Goal: Task Accomplishment & Management: Manage account settings

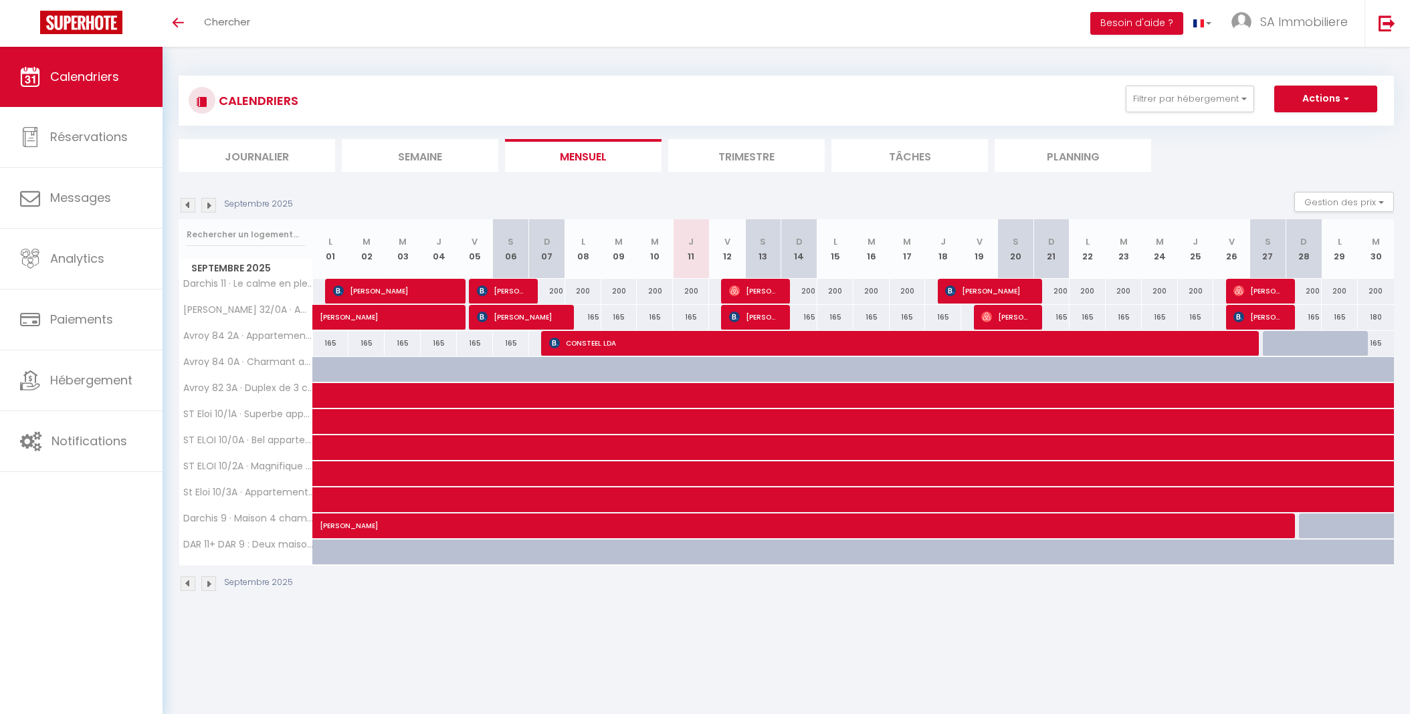
click at [751, 315] on span "[PERSON_NAME]" at bounding box center [753, 316] width 48 height 25
select select "OK"
select select "0"
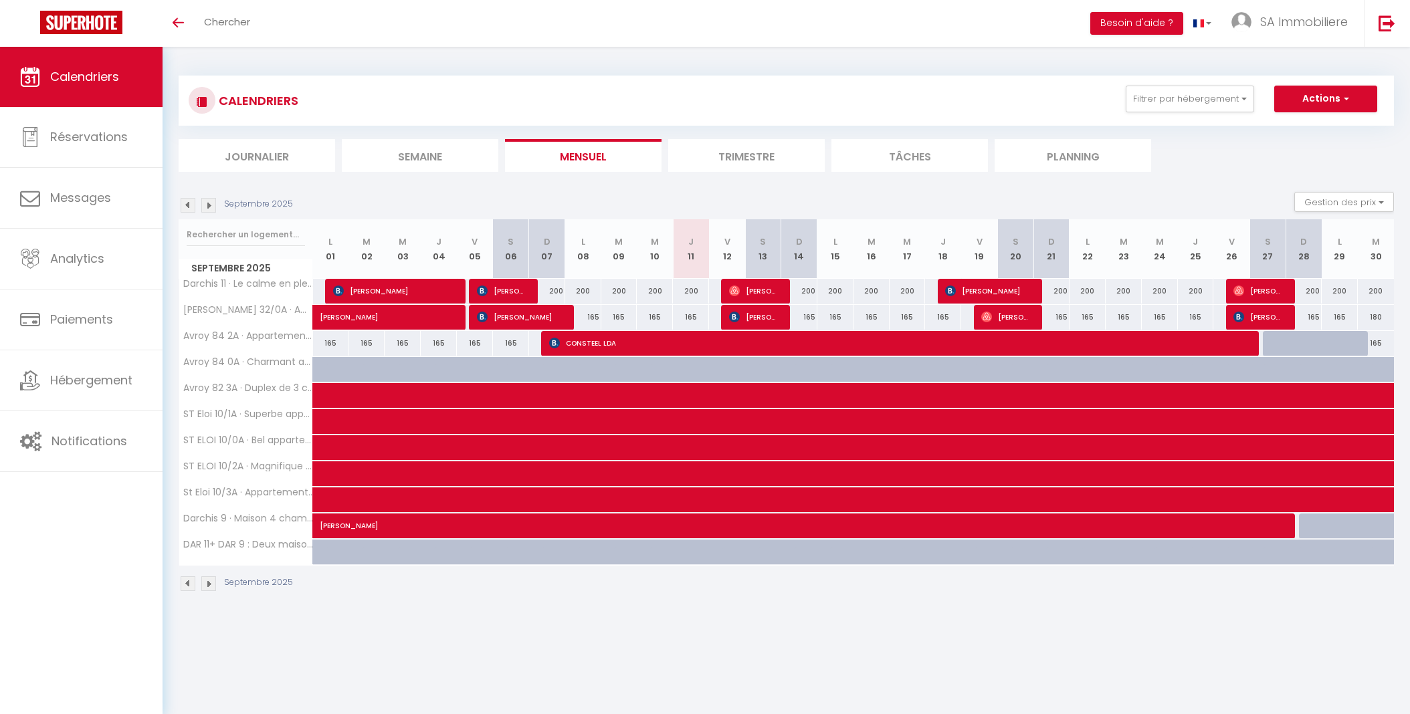
select select "1"
select select
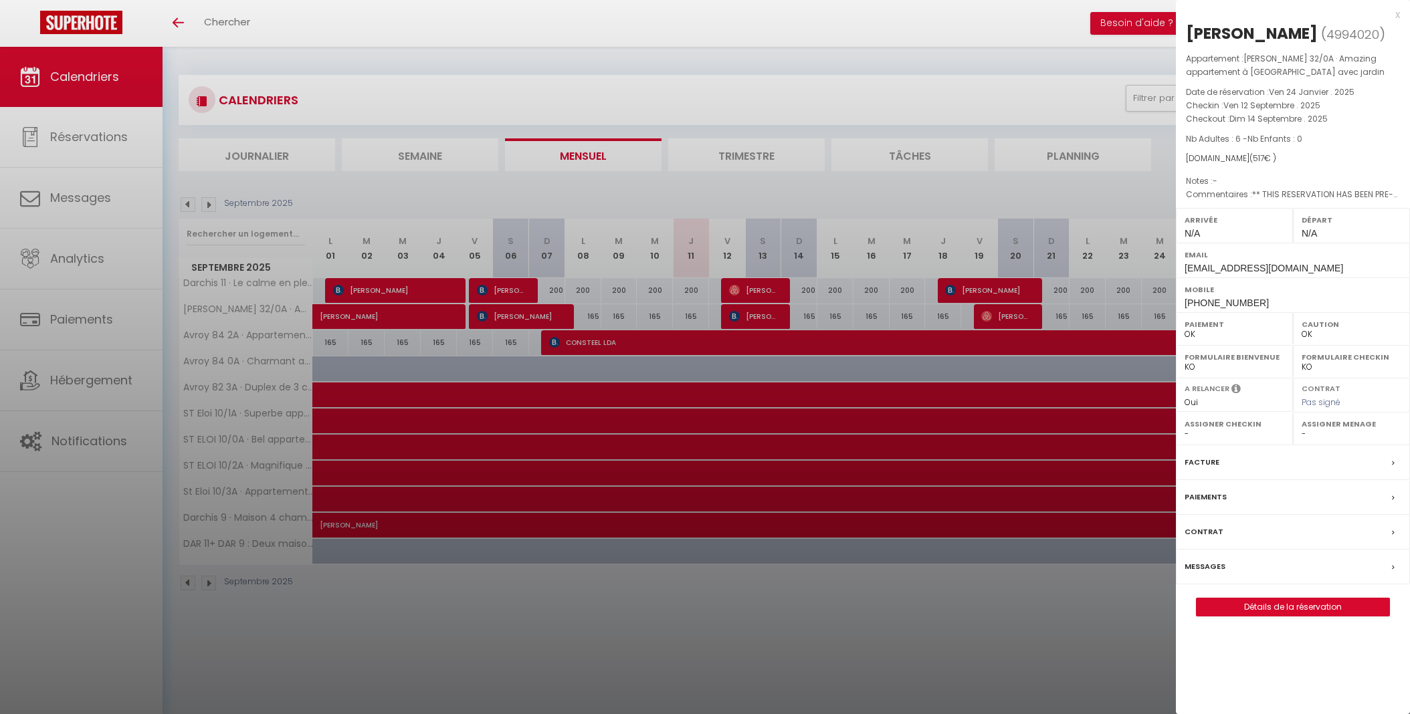
scroll to position [2, 0]
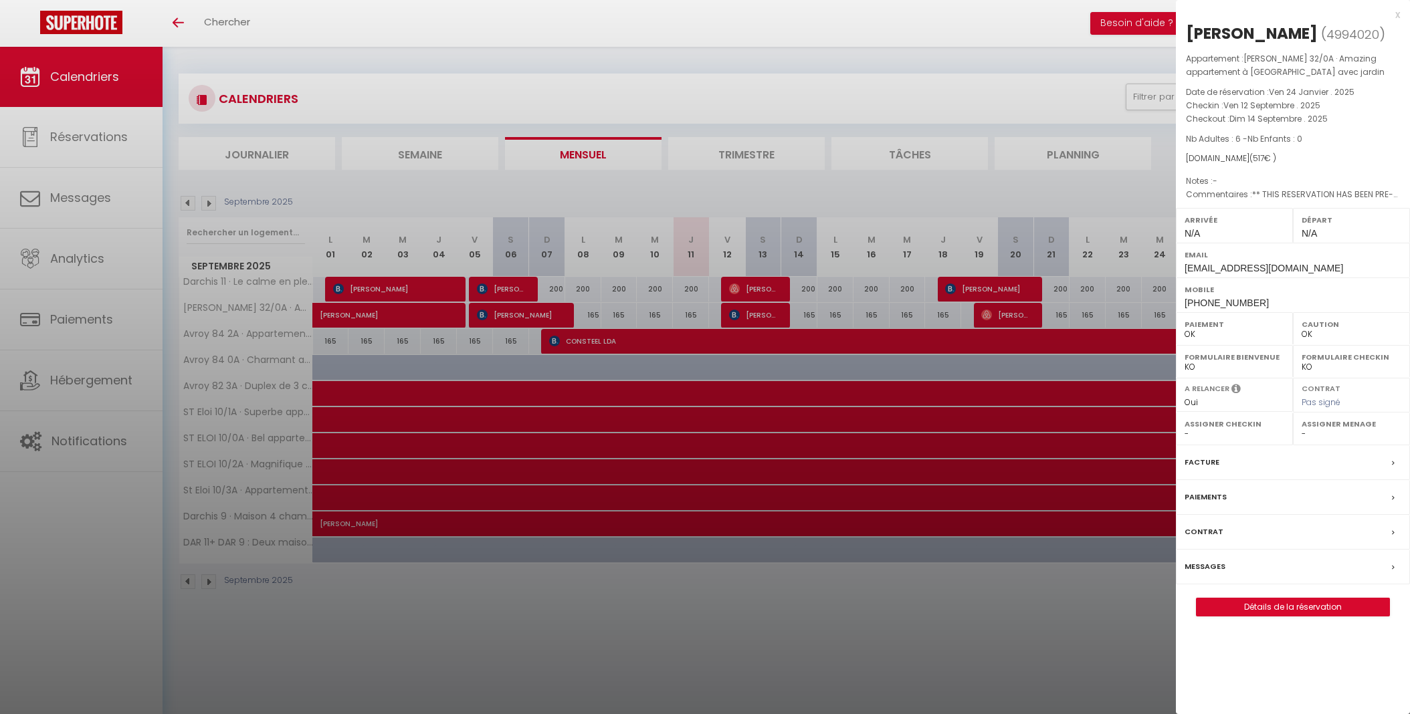
click at [1231, 561] on div "Messages" at bounding box center [1293, 567] width 234 height 35
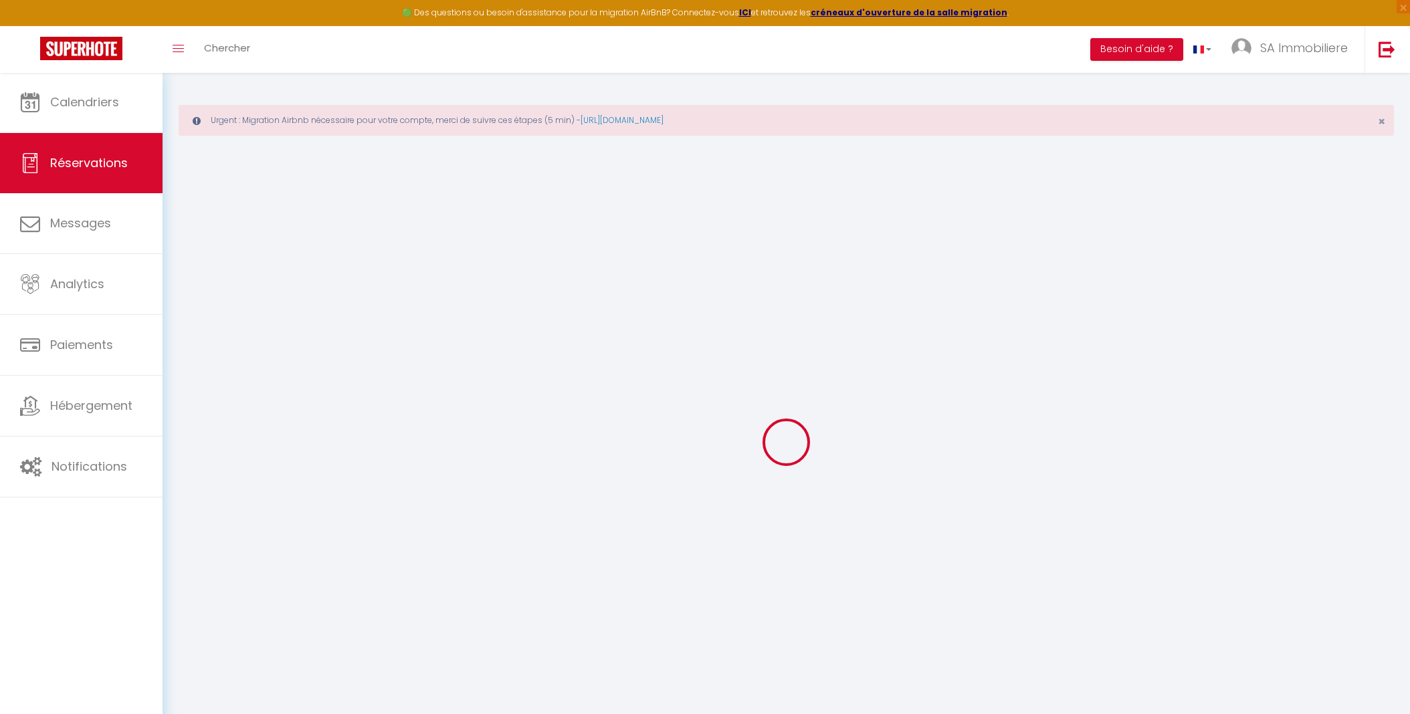
select select
checkbox input "false"
select select
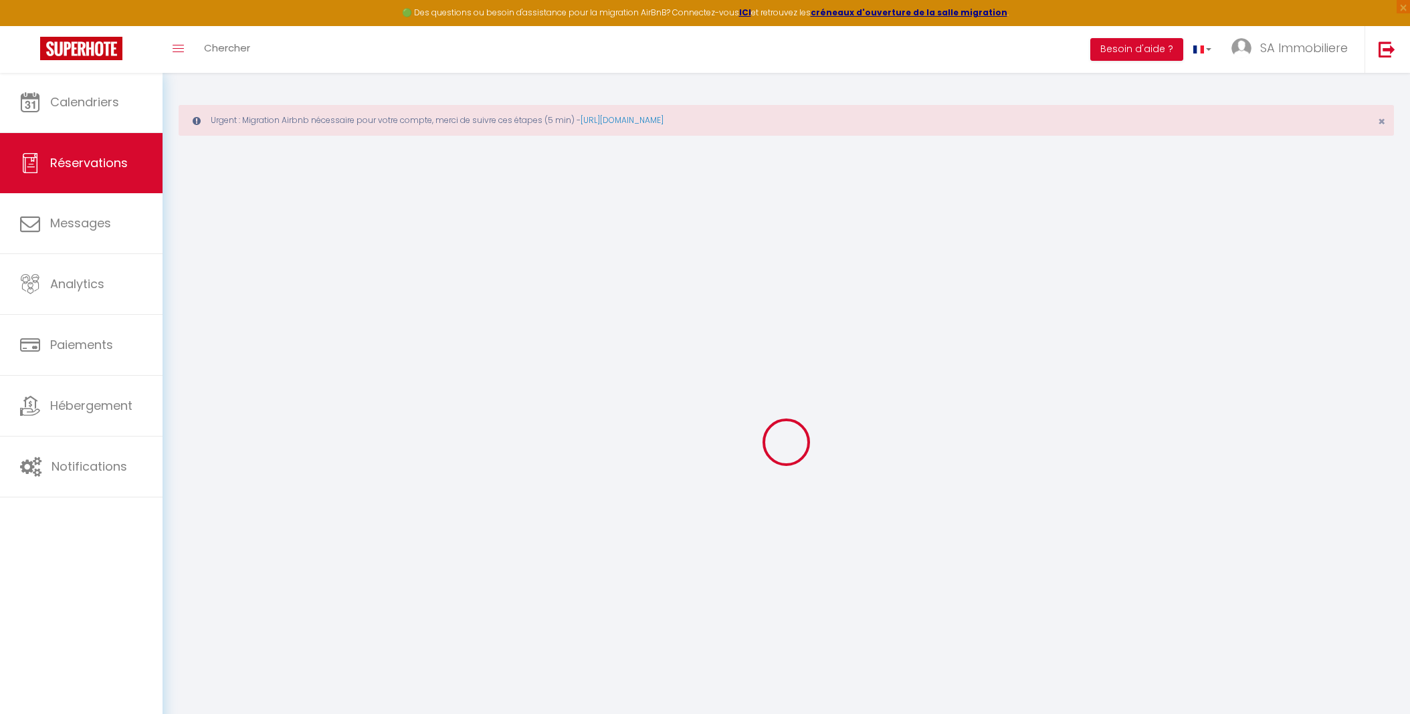
checkbox input "false"
type textarea "** THIS RESERVATION HAS BEEN PRE-PAID ** BOOKING NOTE : Payment charge is EUR 6…"
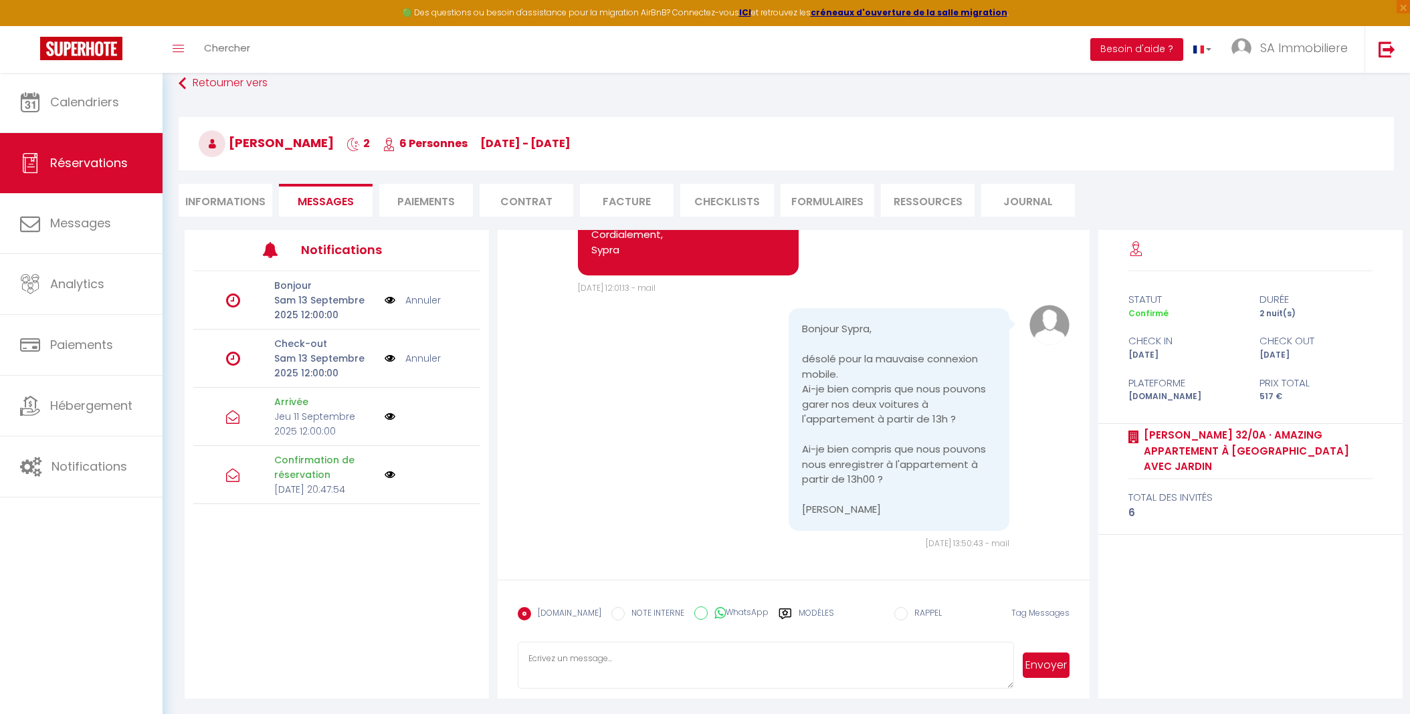
scroll to position [73, 0]
click at [652, 670] on textarea at bounding box center [766, 666] width 496 height 47
paste textarea "Oui, exactement."
type textarea "Oui, exactement :)"
click at [1047, 666] on button "Envoyer" at bounding box center [1046, 666] width 47 height 25
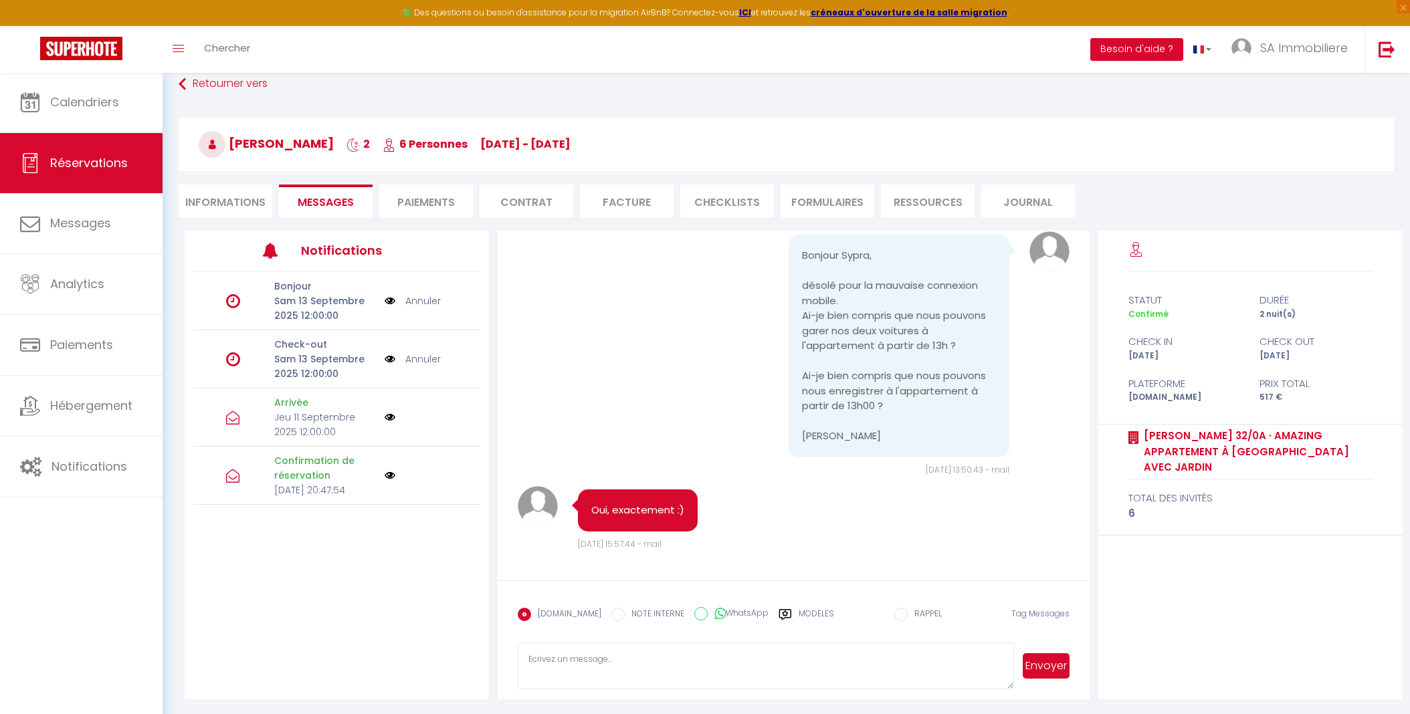
scroll to position [2155, 0]
click at [69, 44] on img at bounding box center [81, 48] width 82 height 23
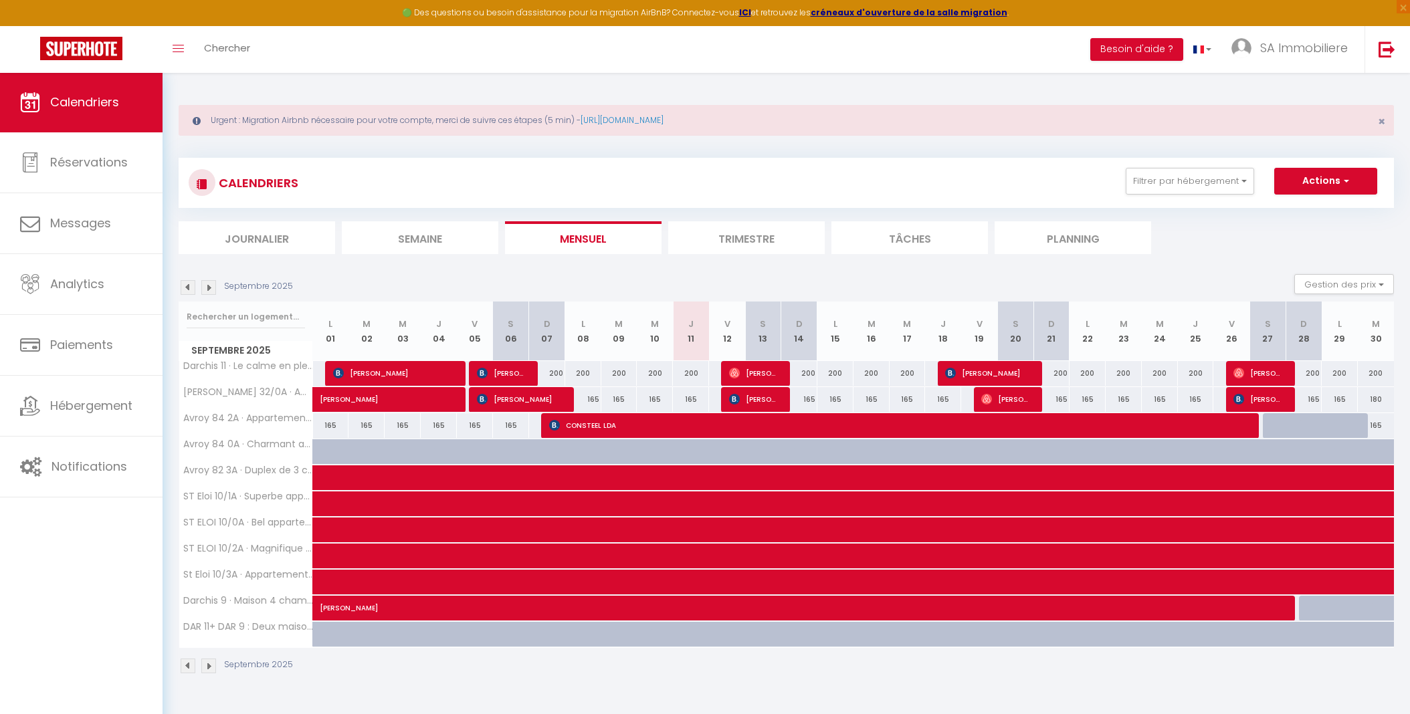
click at [208, 289] on img at bounding box center [208, 287] width 15 height 15
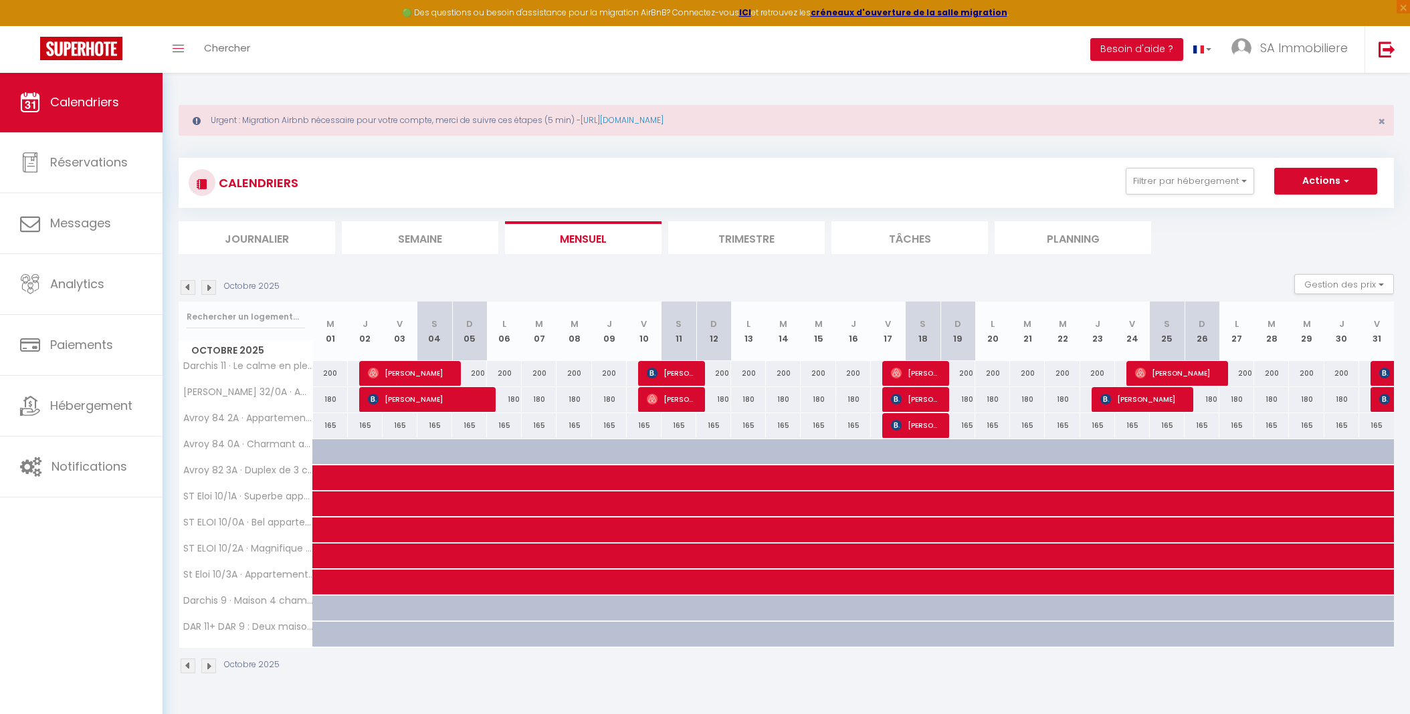
click at [207, 288] on img at bounding box center [208, 287] width 15 height 15
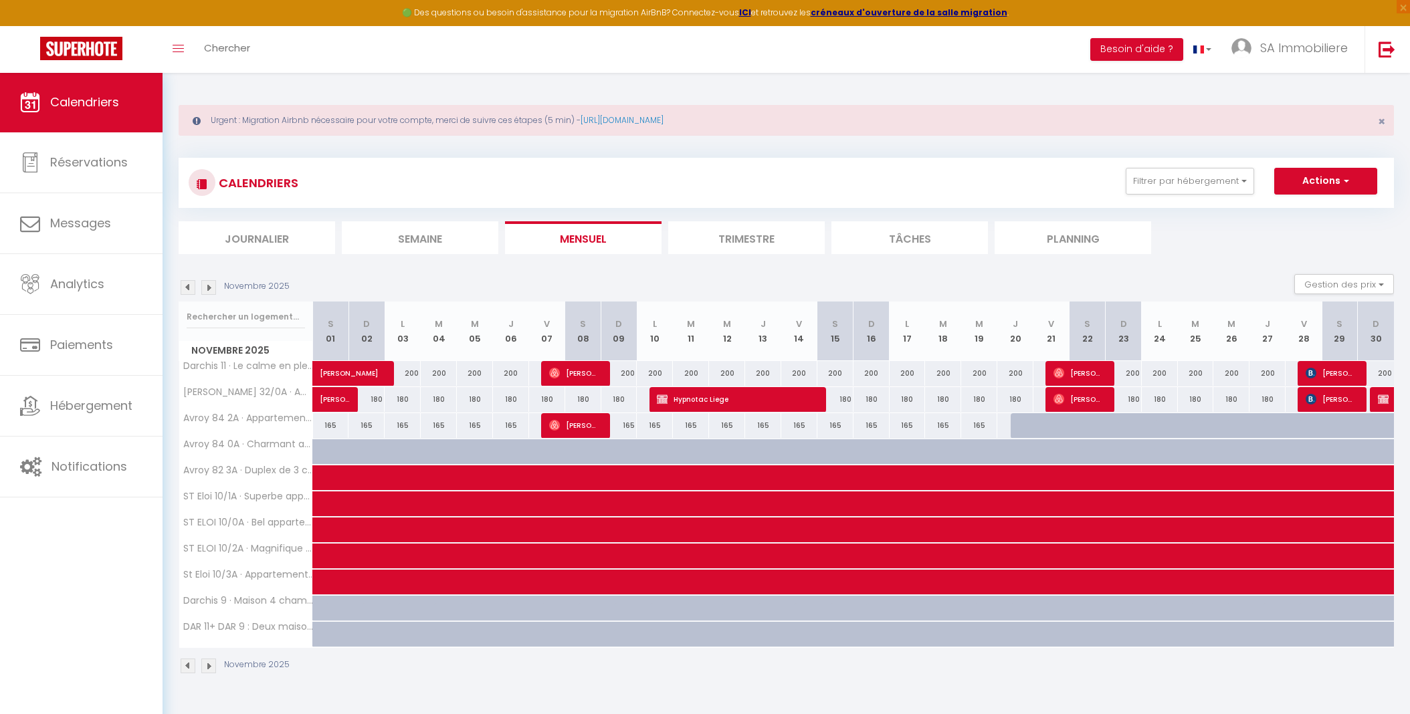
click at [209, 287] on img at bounding box center [208, 287] width 15 height 15
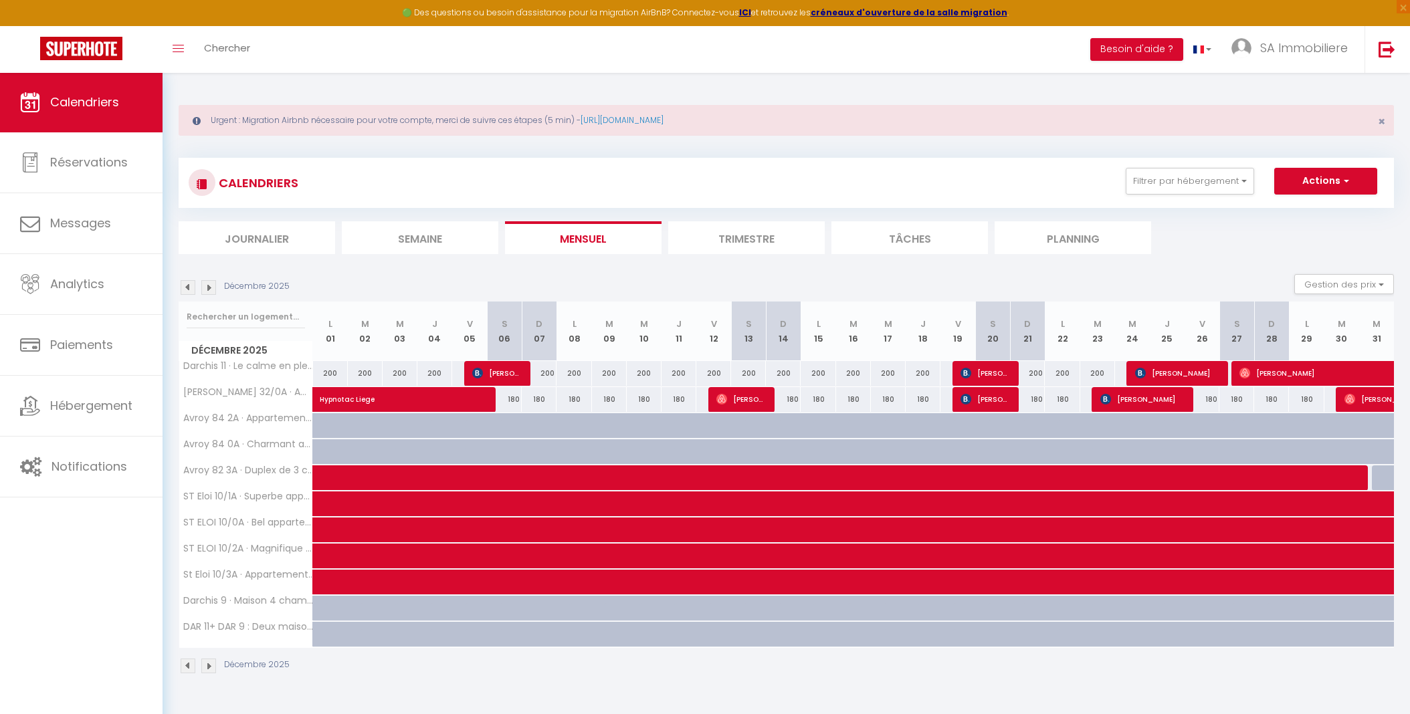
click at [209, 287] on img at bounding box center [208, 287] width 15 height 15
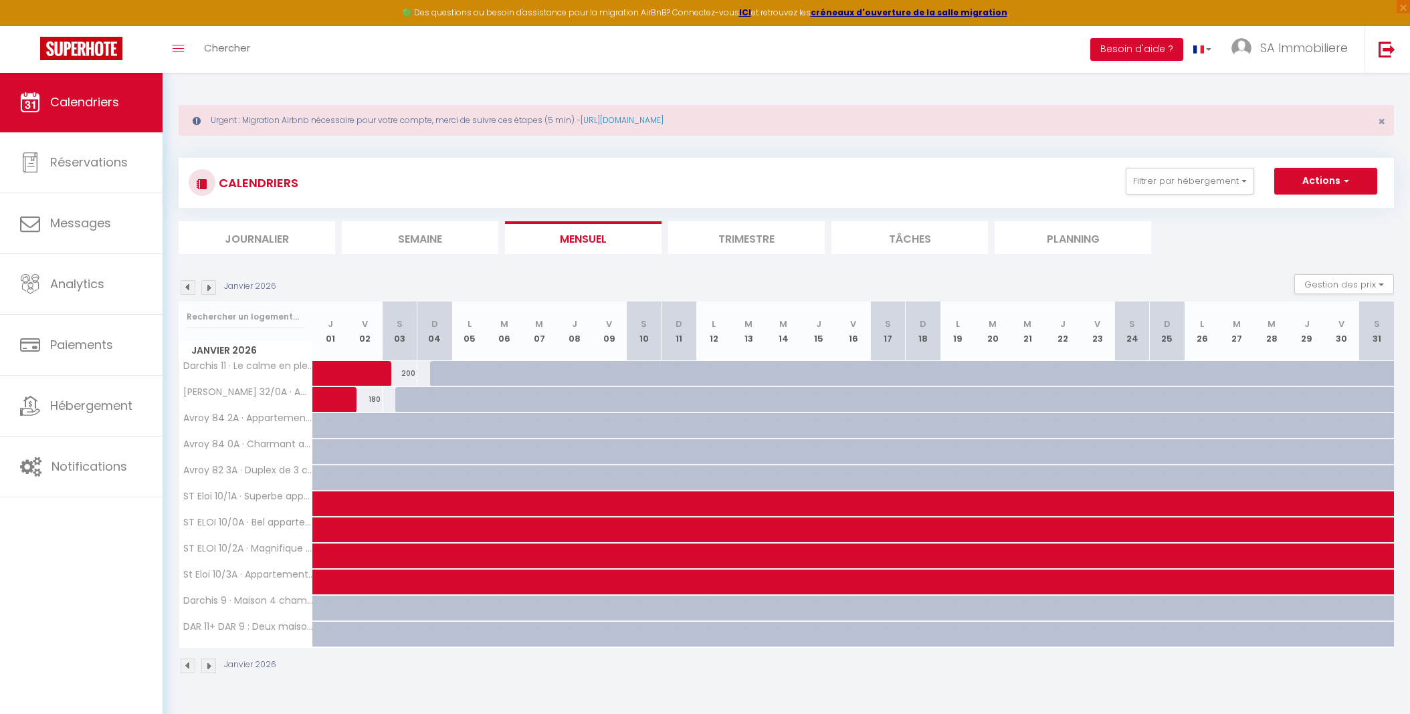
click at [209, 287] on img at bounding box center [208, 287] width 15 height 15
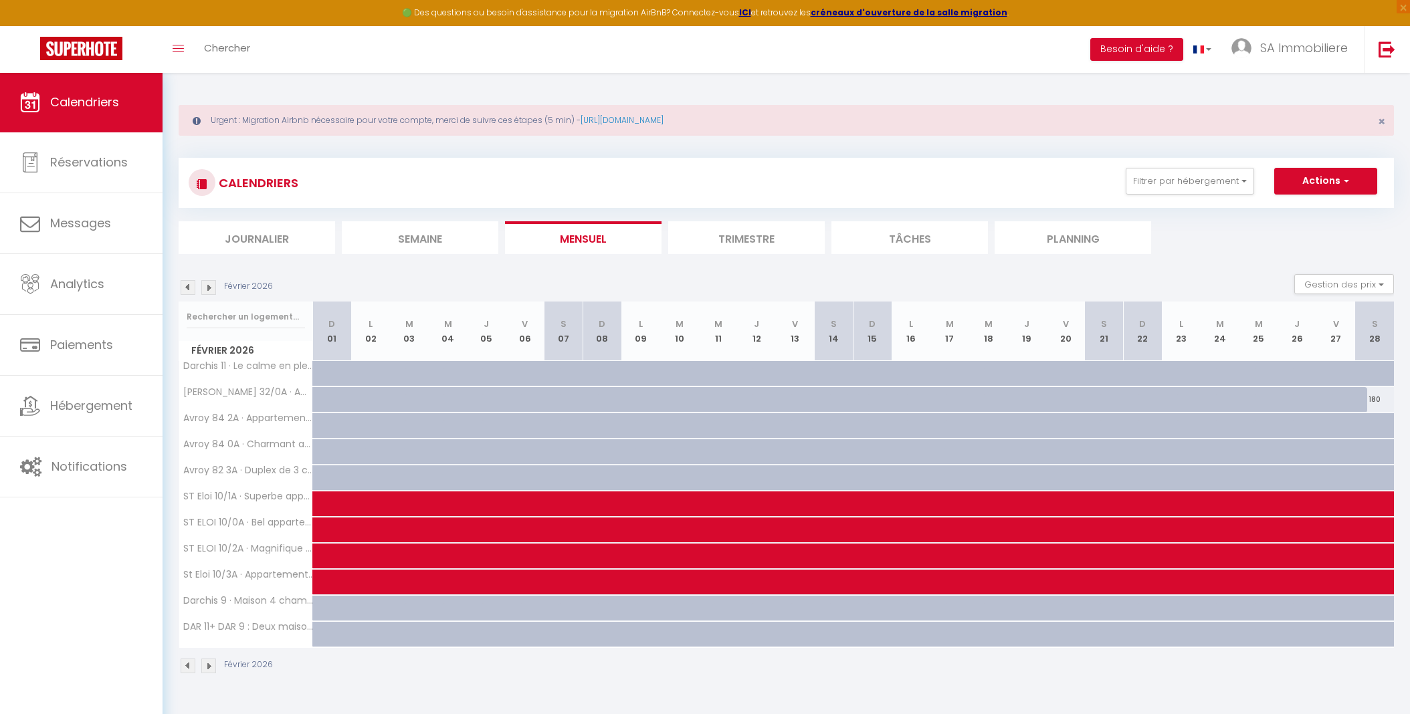
click at [209, 287] on img at bounding box center [208, 287] width 15 height 15
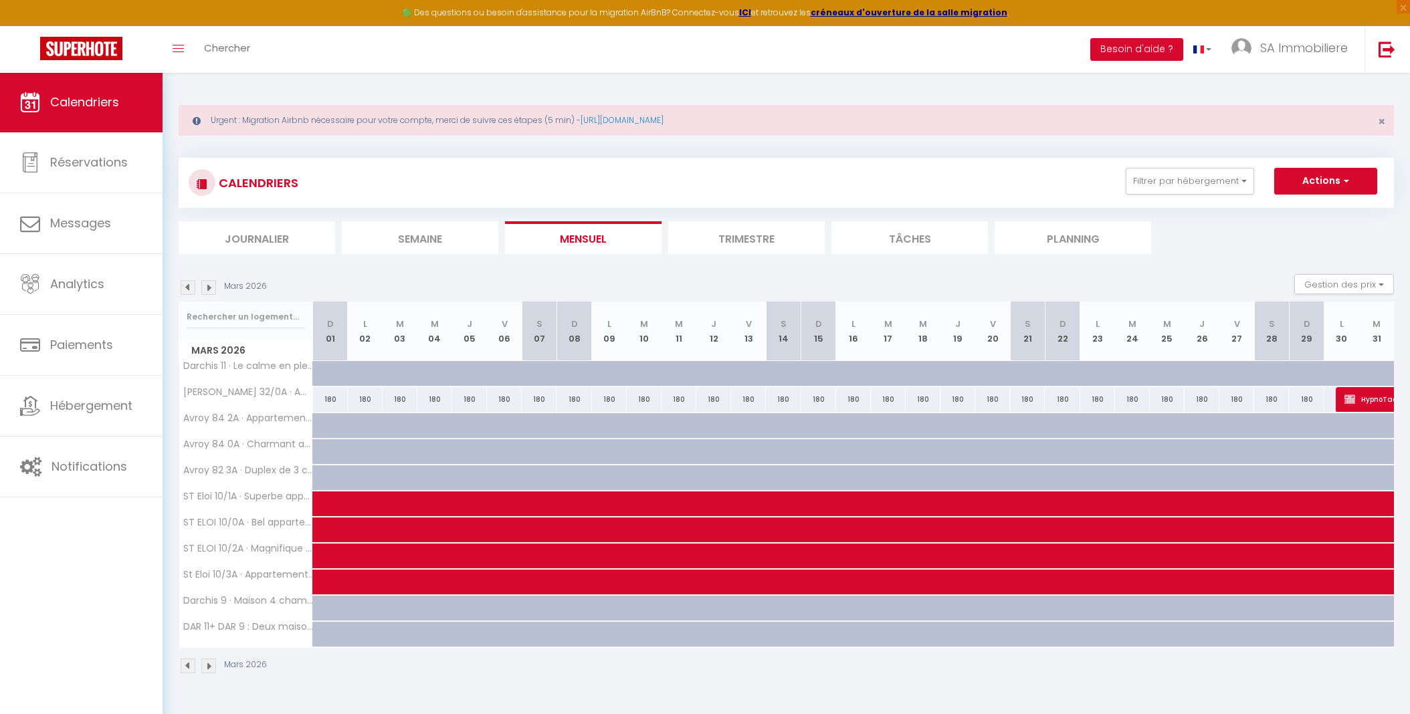
click at [209, 287] on img at bounding box center [208, 287] width 15 height 15
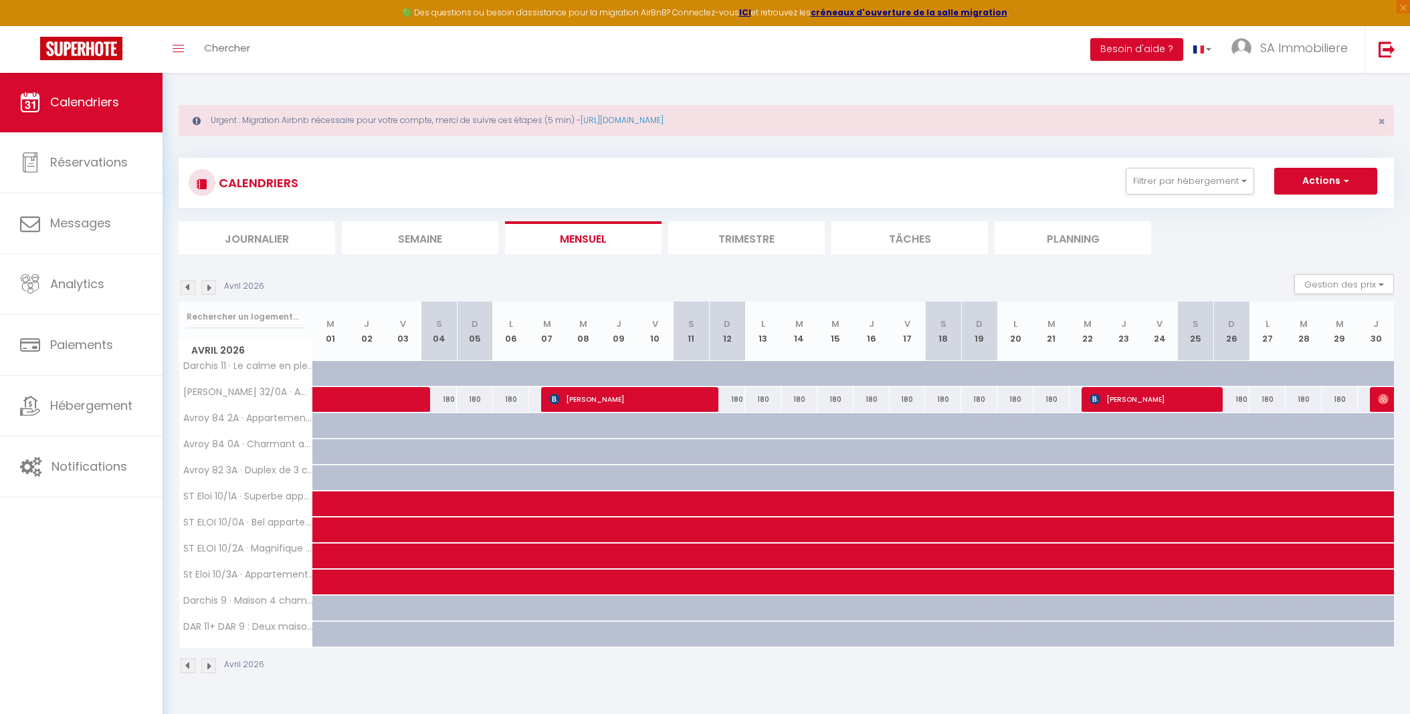
click at [209, 287] on img at bounding box center [208, 287] width 15 height 15
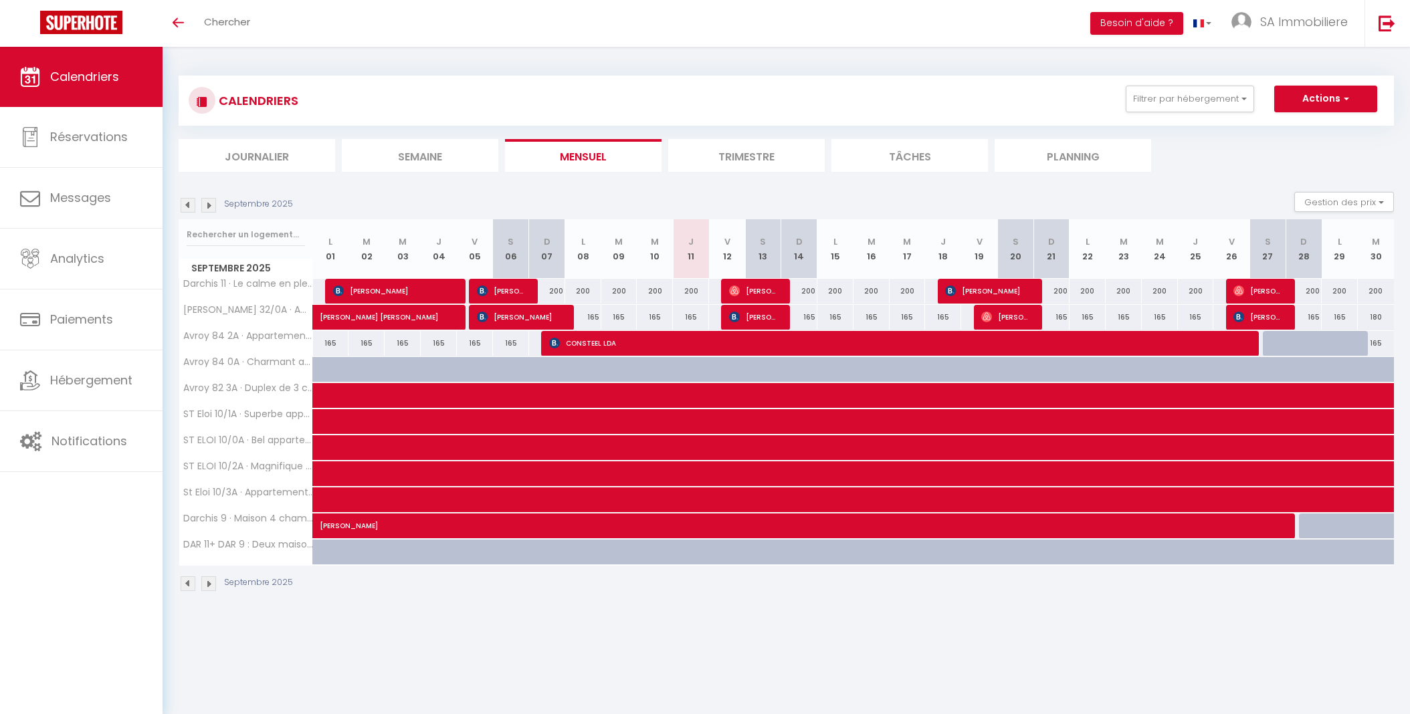
click at [769, 286] on span "[PERSON_NAME]" at bounding box center [753, 290] width 48 height 25
select select "OK"
select select "0"
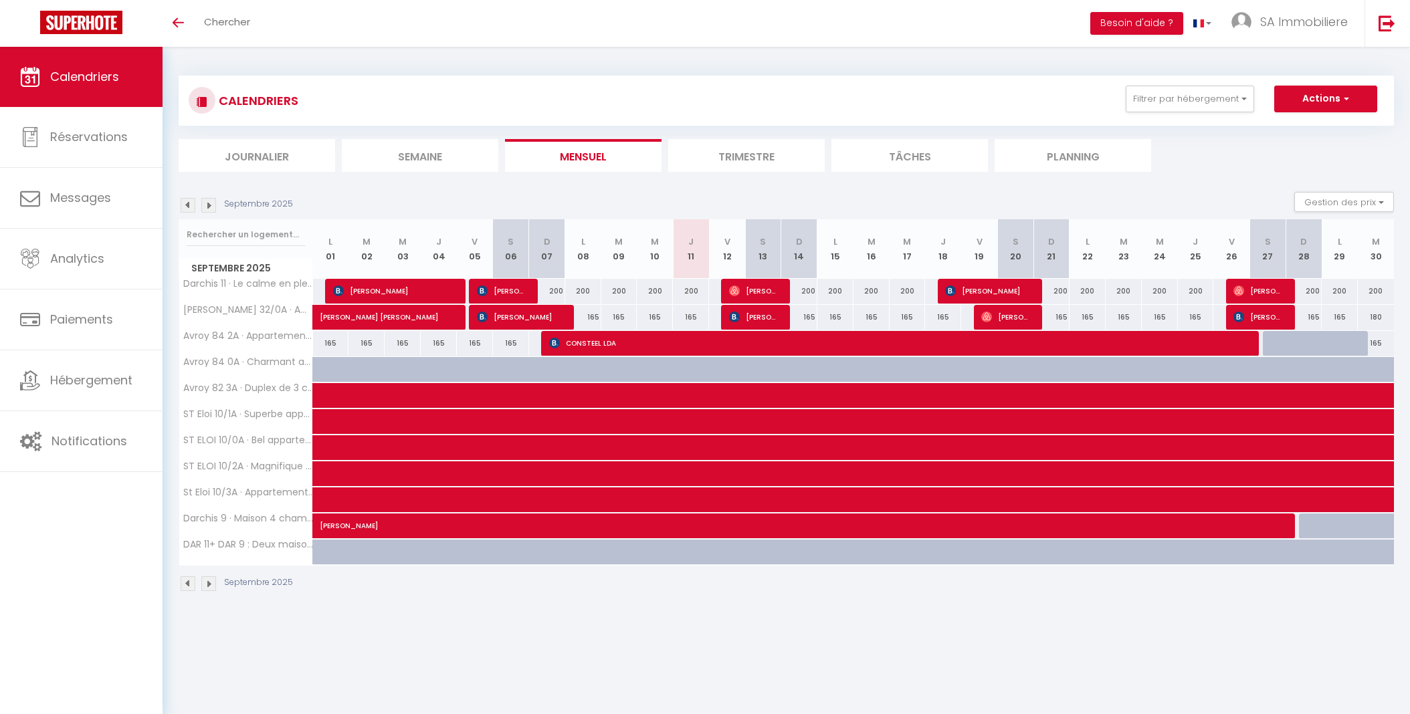
select select "1"
select select
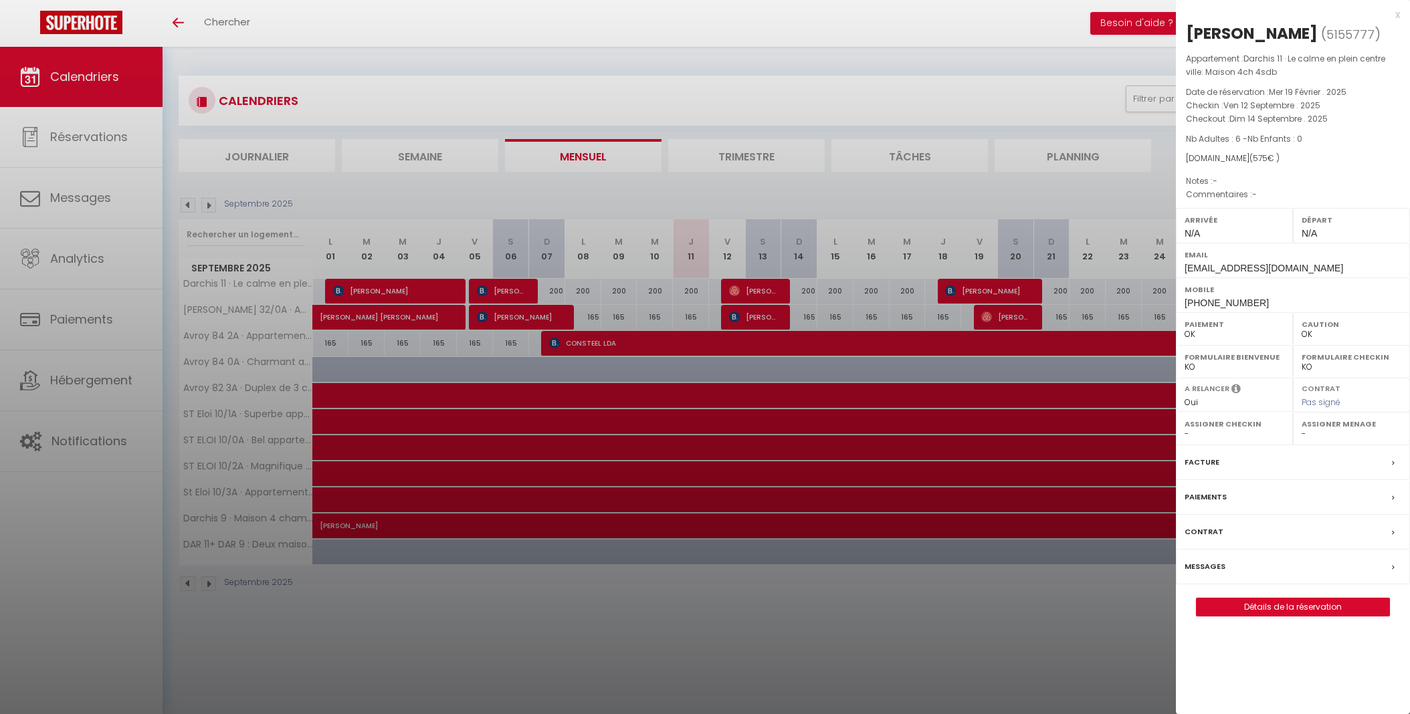
click at [1232, 567] on div "Messages" at bounding box center [1293, 567] width 234 height 35
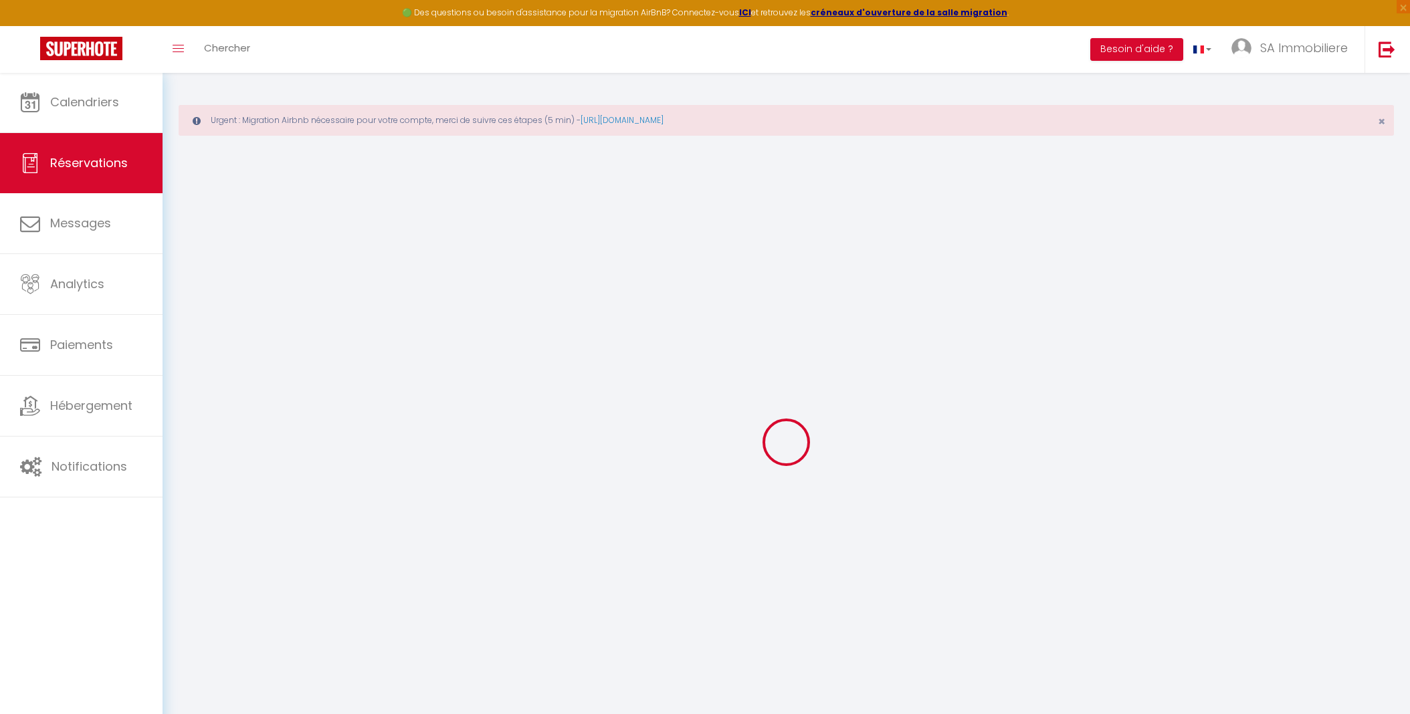
select select
checkbox input "false"
select select
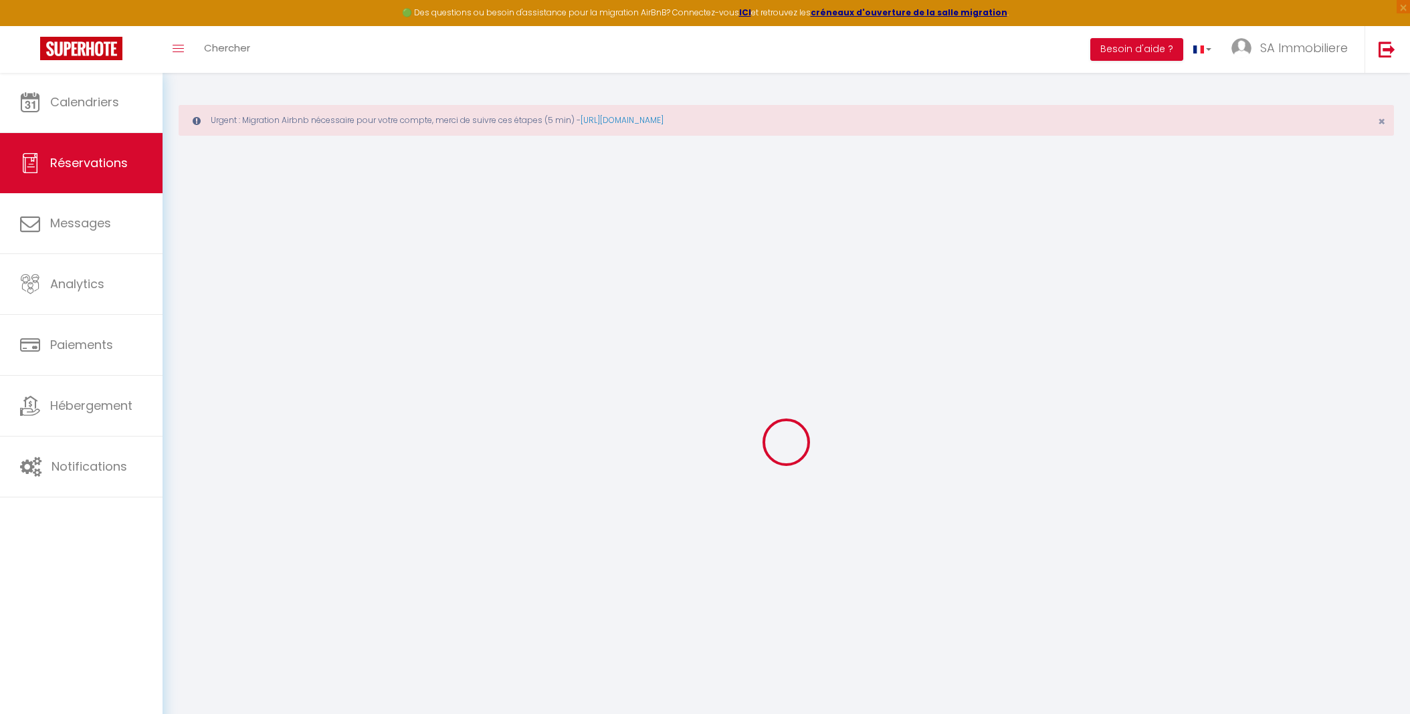
checkbox input "false"
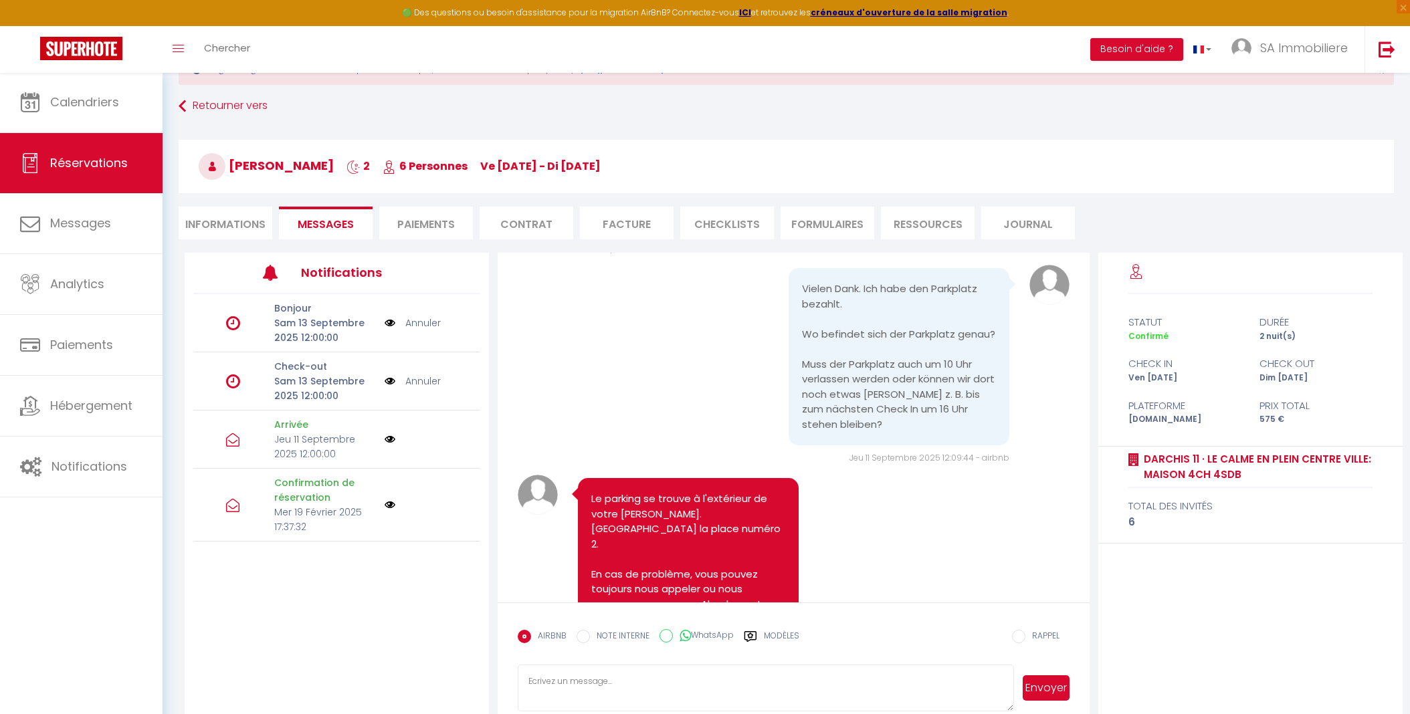
scroll to position [53, 0]
